Goal: Find specific page/section

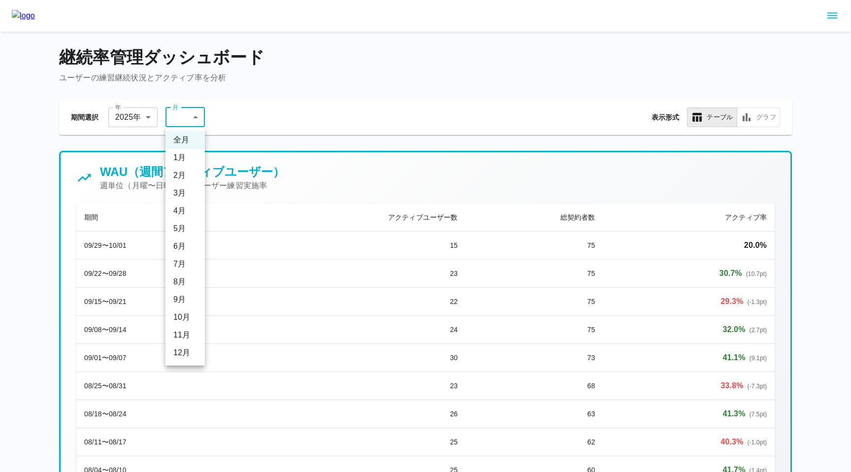
click at [320, 99] on div at bounding box center [425, 236] width 851 height 472
click at [827, 19] on icon "sidemenu" at bounding box center [832, 16] width 12 height 12
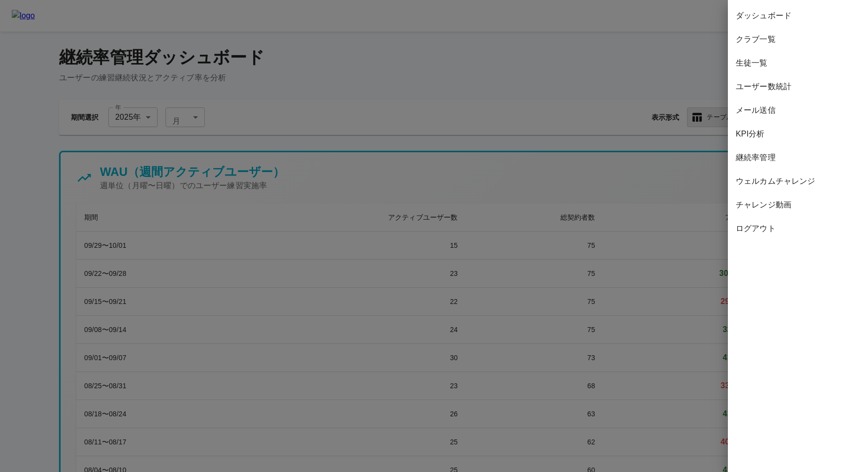
click at [775, 16] on span "ダッシュボード" at bounding box center [789, 16] width 107 height 12
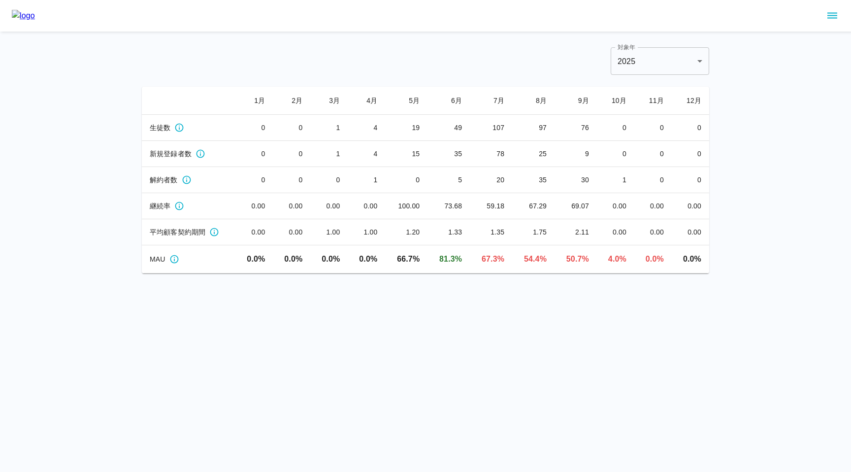
click at [826, 14] on icon "sidemenu" at bounding box center [832, 16] width 12 height 12
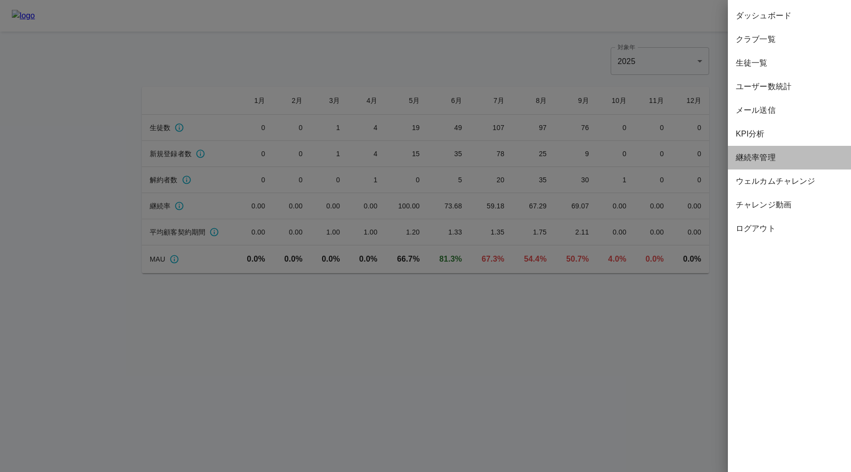
click at [755, 157] on span "継続率管理" at bounding box center [789, 158] width 107 height 12
